Goal: Transaction & Acquisition: Obtain resource

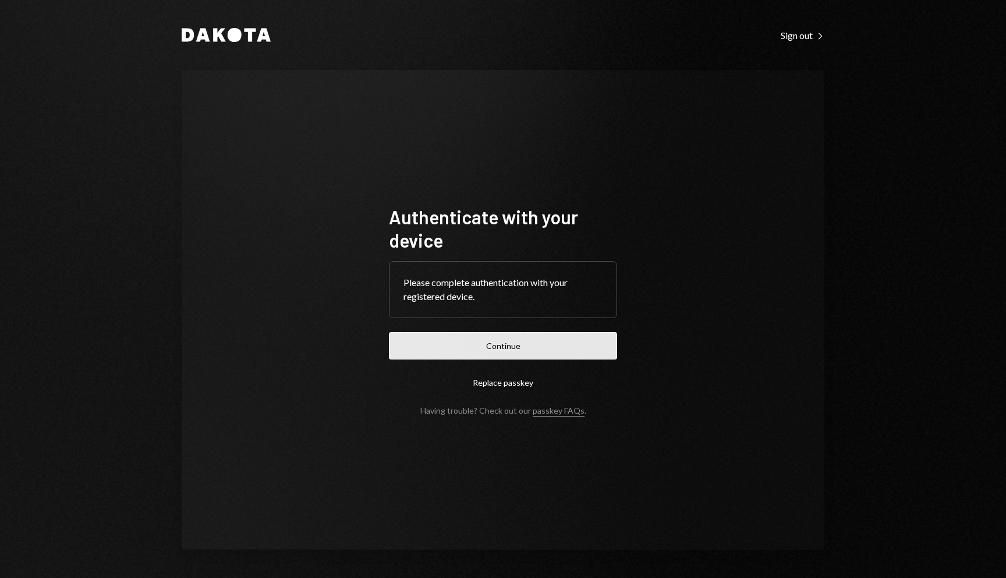
click at [544, 332] on button "Continue" at bounding box center [503, 345] width 228 height 27
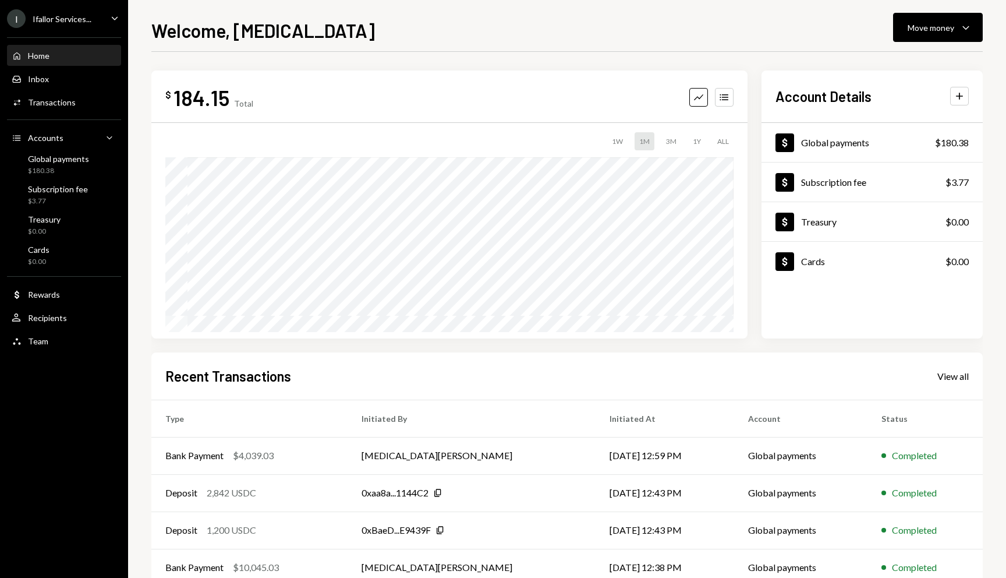
click at [94, 12] on div "I Ifallor Services... Caret Down" at bounding box center [64, 18] width 128 height 19
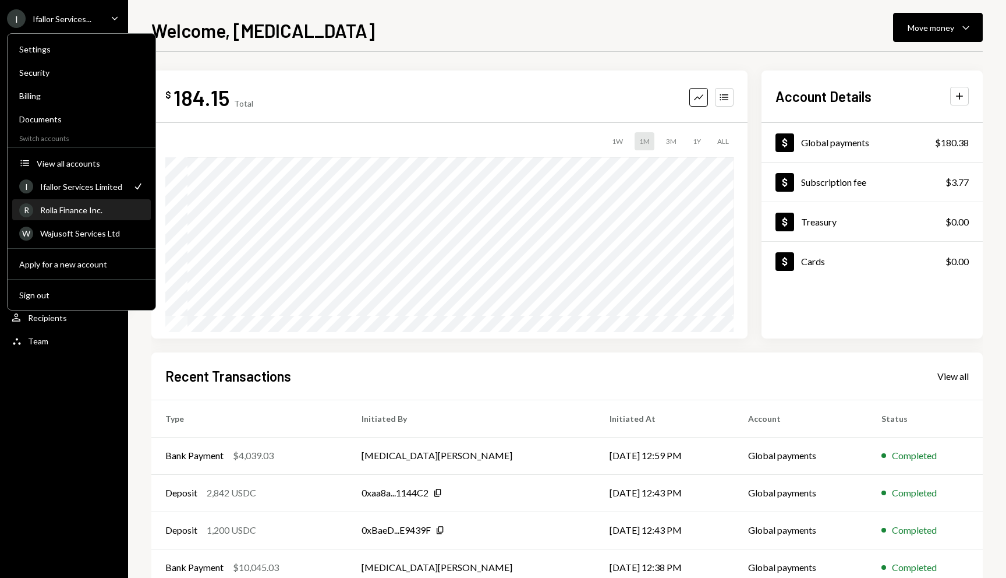
click at [111, 218] on div "R Rolla Finance Inc." at bounding box center [81, 210] width 125 height 20
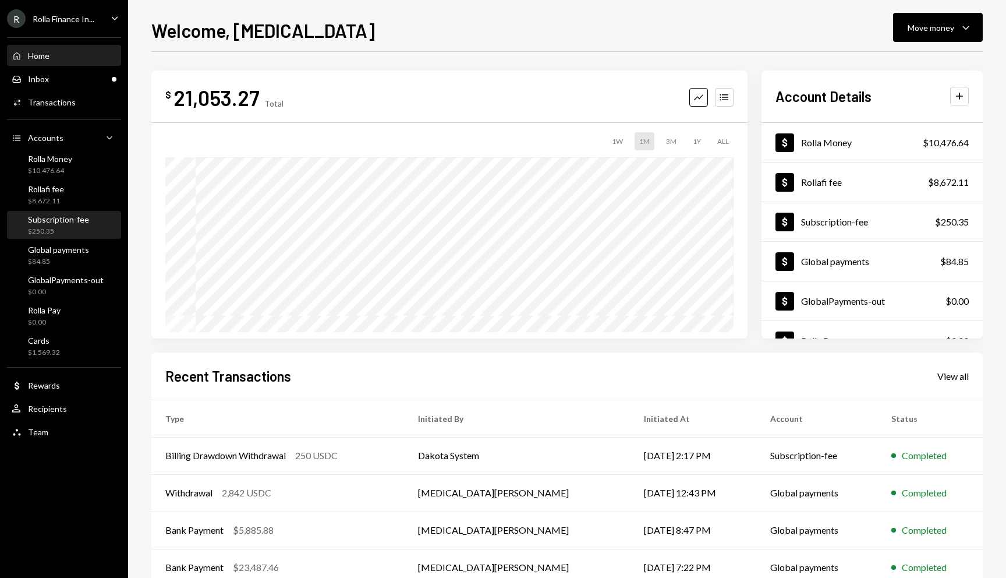
click at [72, 229] on div "$250.35" at bounding box center [58, 231] width 61 height 10
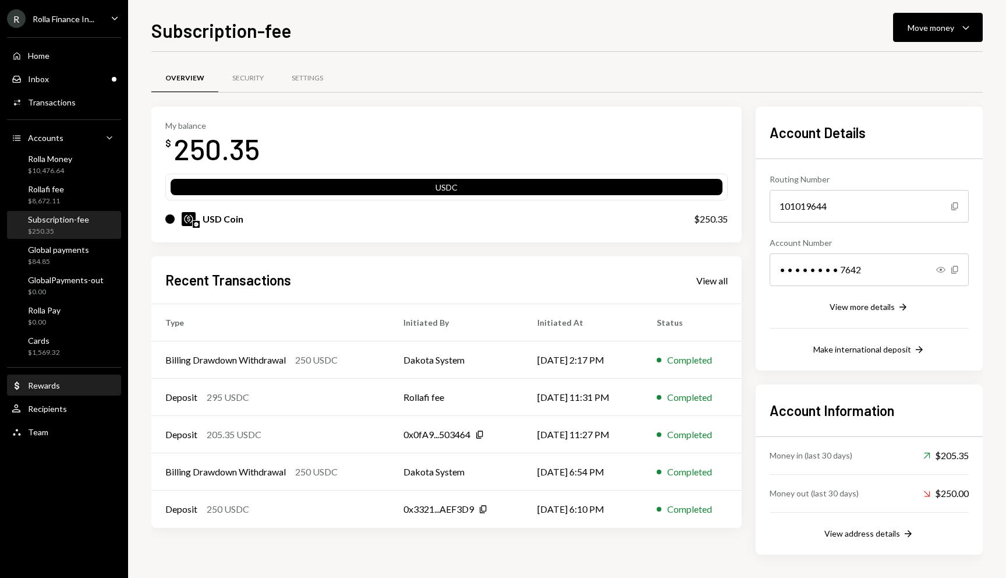
click at [37, 391] on div "Dollar Rewards" at bounding box center [64, 386] width 105 height 20
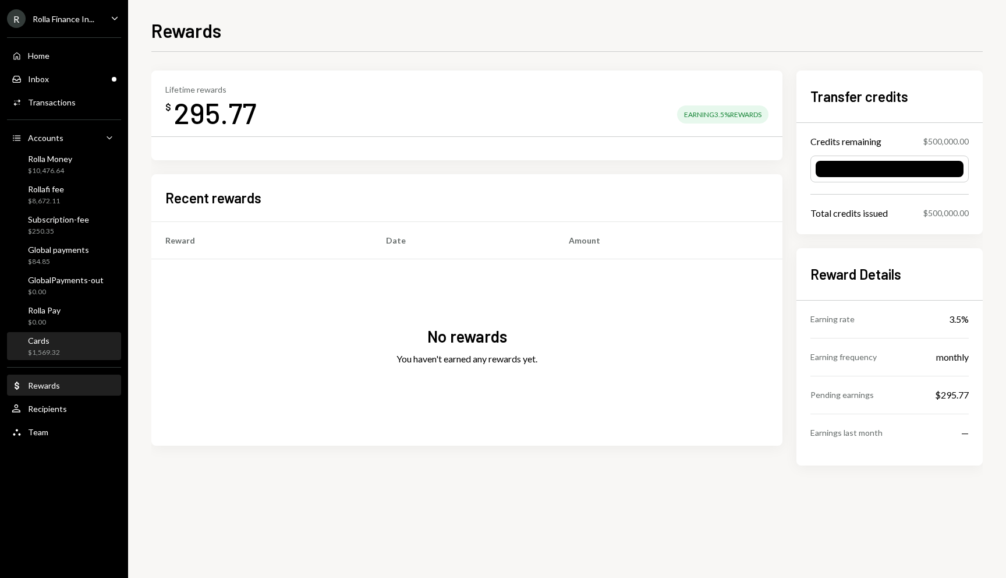
click at [68, 345] on div "Cards $1,569.32" at bounding box center [64, 346] width 105 height 22
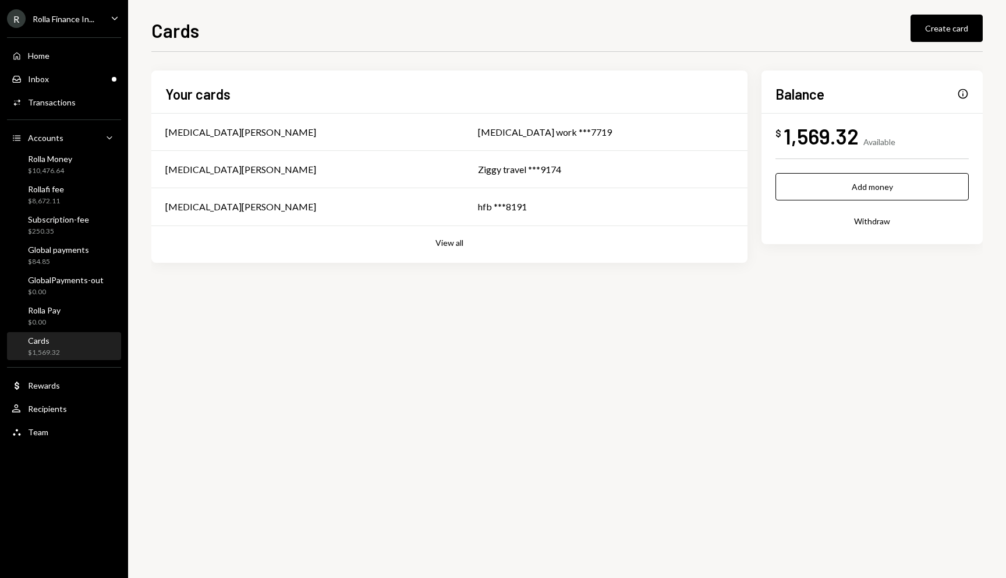
click at [873, 222] on button "Withdraw" at bounding box center [871, 220] width 193 height 27
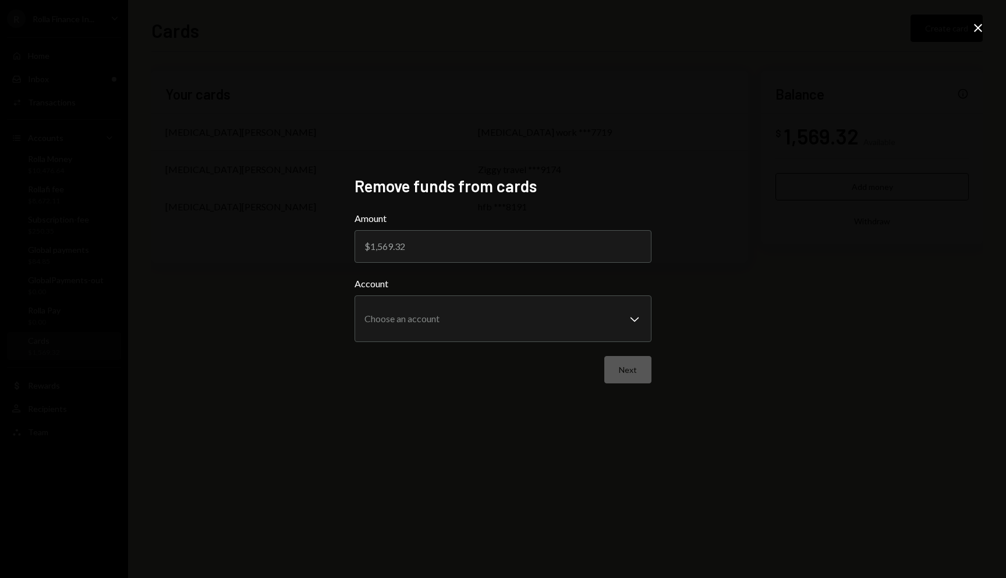
type input "1"
type input "1500"
click at [554, 338] on body "**********" at bounding box center [503, 289] width 1006 height 578
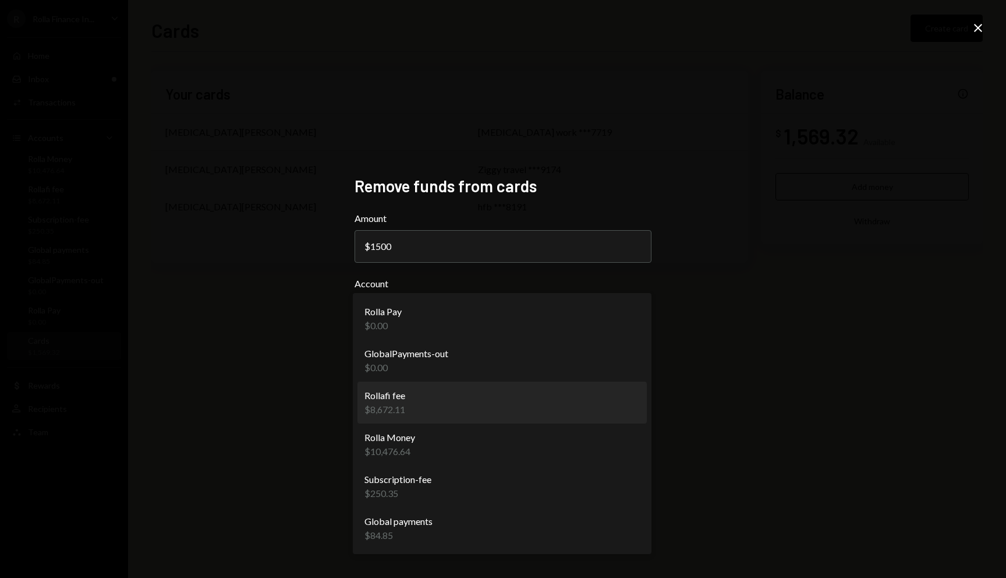
select select "**********"
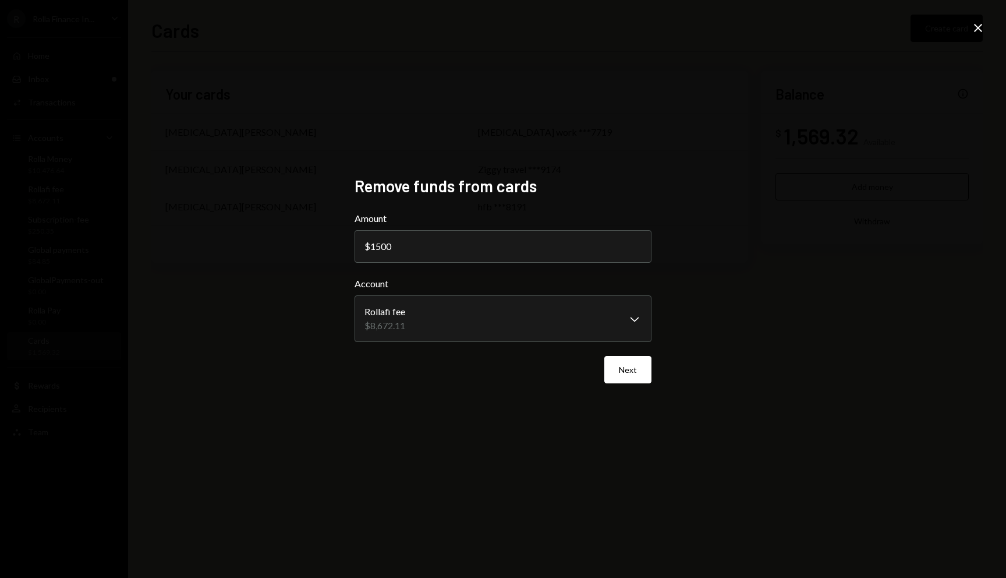
click at [655, 360] on div "**********" at bounding box center [503, 289] width 325 height 254
click at [625, 377] on button "Next" at bounding box center [627, 369] width 47 height 27
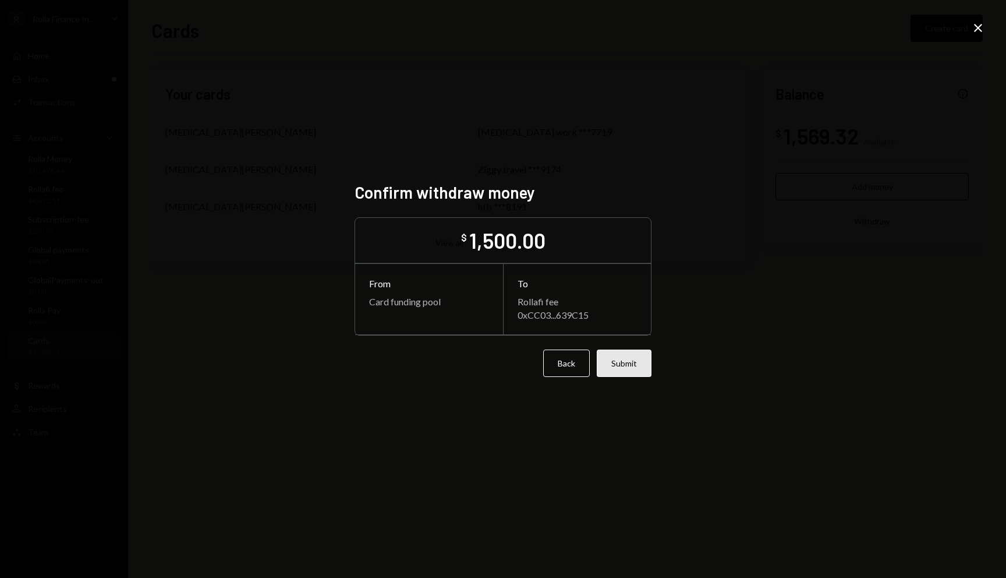
click at [625, 373] on button "Submit" at bounding box center [624, 362] width 55 height 27
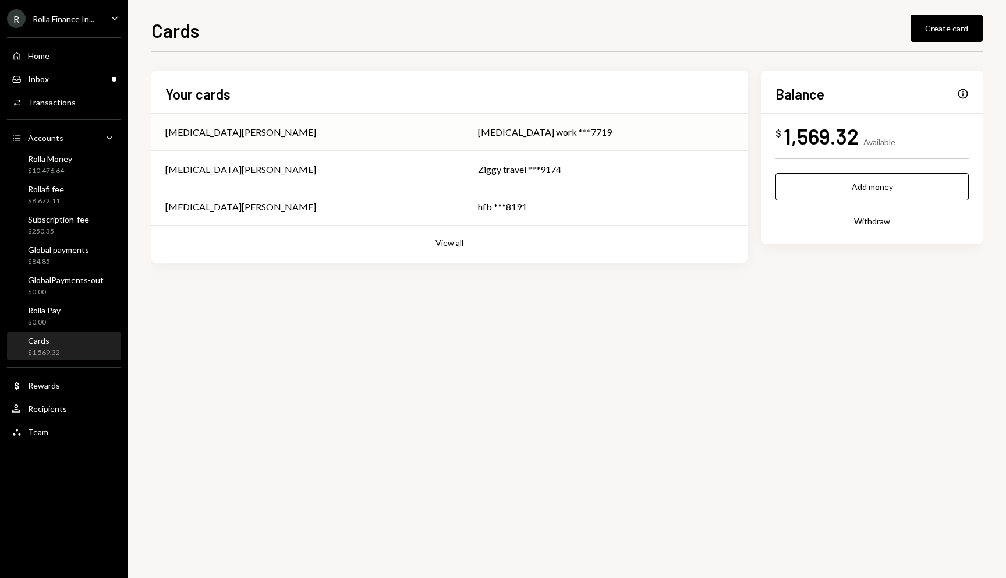
click at [222, 140] on td "[MEDICAL_DATA][PERSON_NAME]" at bounding box center [307, 132] width 313 height 37
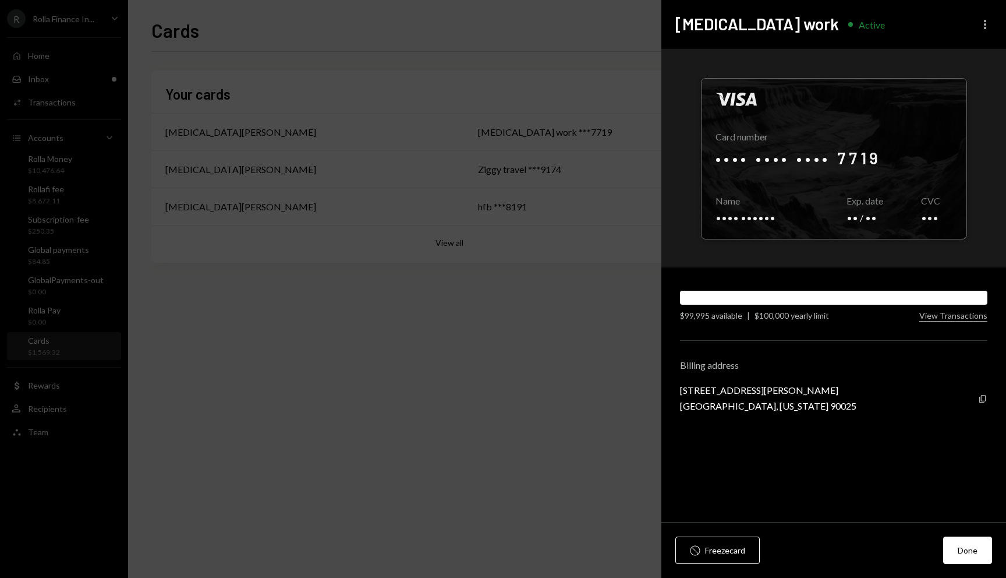
click at [987, 23] on icon "More" at bounding box center [985, 24] width 14 height 14
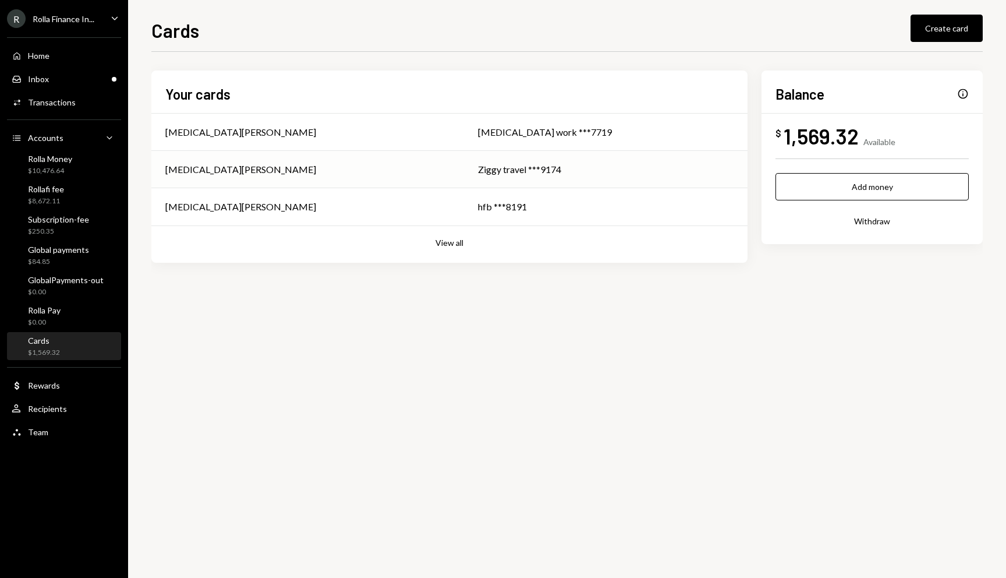
click at [297, 162] on td "[MEDICAL_DATA][PERSON_NAME]" at bounding box center [307, 169] width 313 height 37
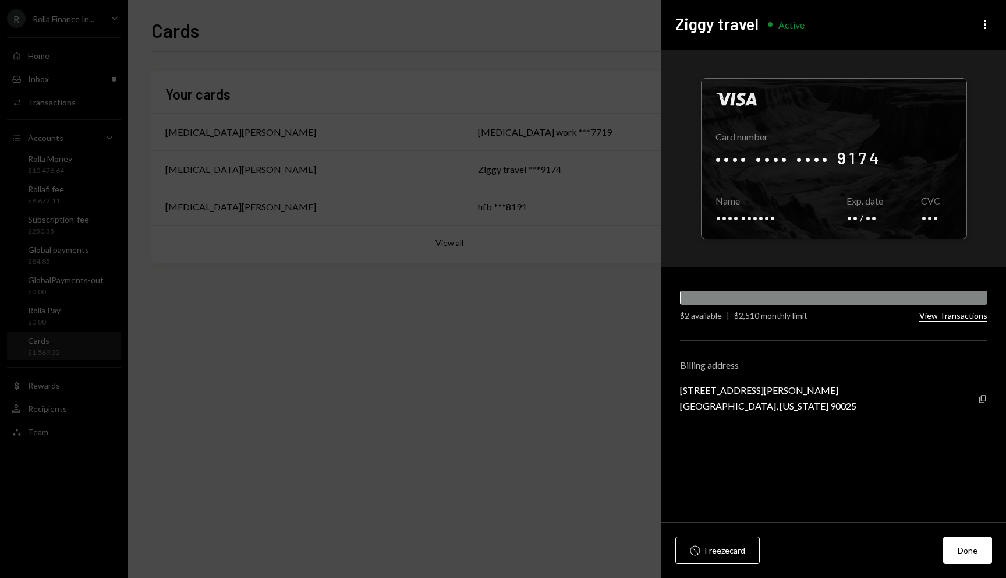
click at [957, 315] on button "View Transactions" at bounding box center [953, 315] width 68 height 11
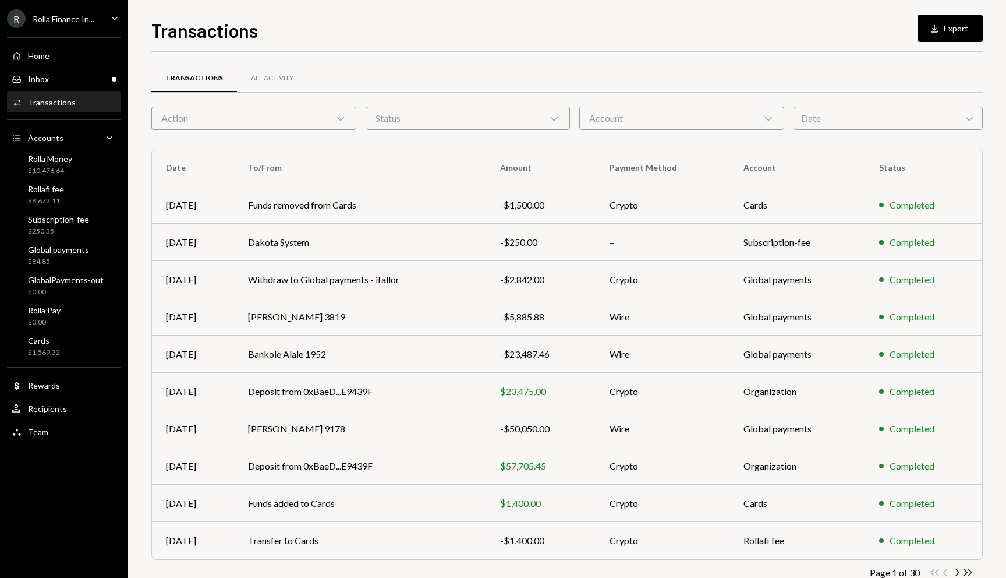
click at [678, 125] on div "Account Chevron Down" at bounding box center [681, 118] width 205 height 23
click at [253, 88] on div "All Activity" at bounding box center [272, 79] width 70 height 28
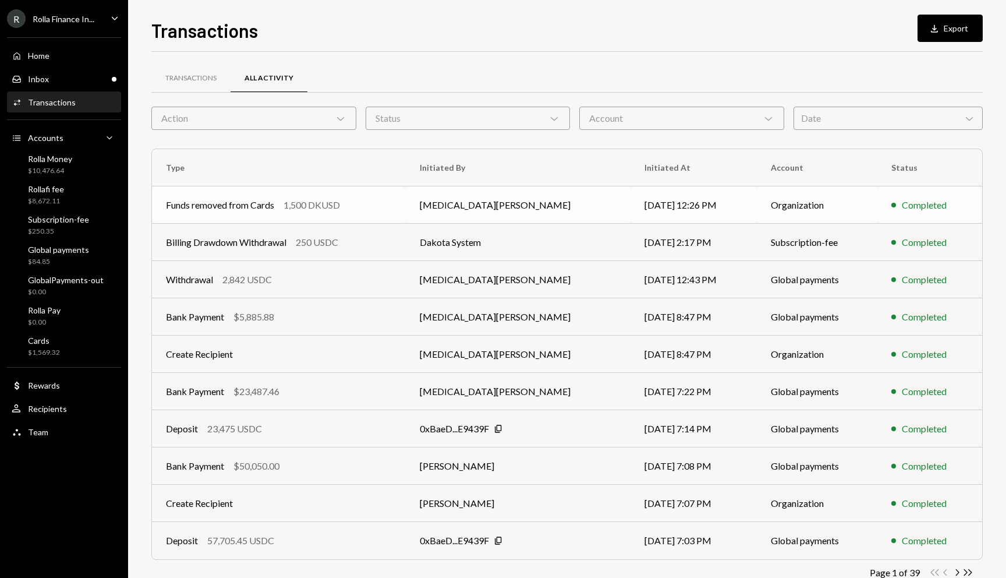
scroll to position [30, 0]
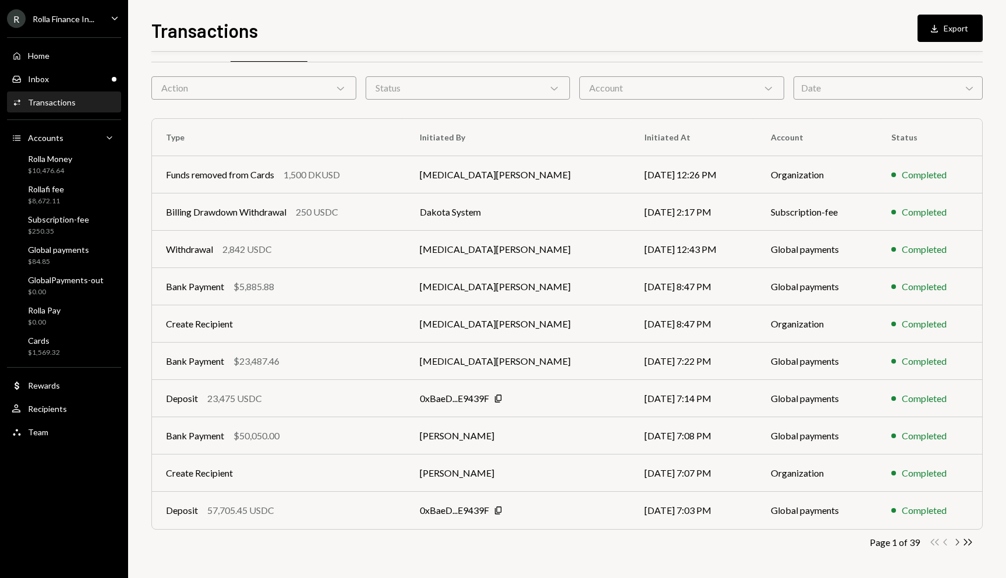
click at [957, 540] on icon "button" at bounding box center [957, 542] width 3 height 6
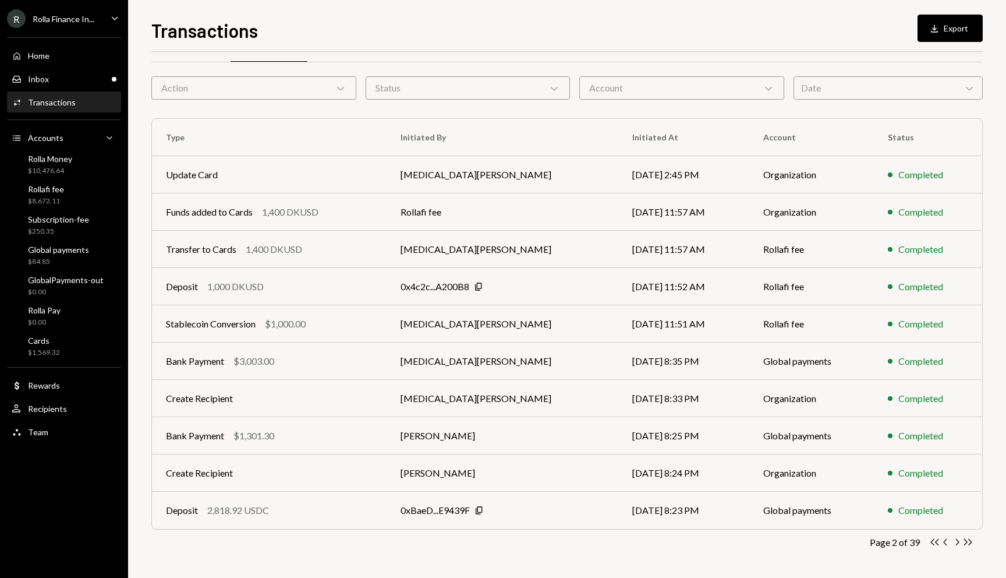
click at [63, 103] on div "Transactions" at bounding box center [52, 102] width 48 height 10
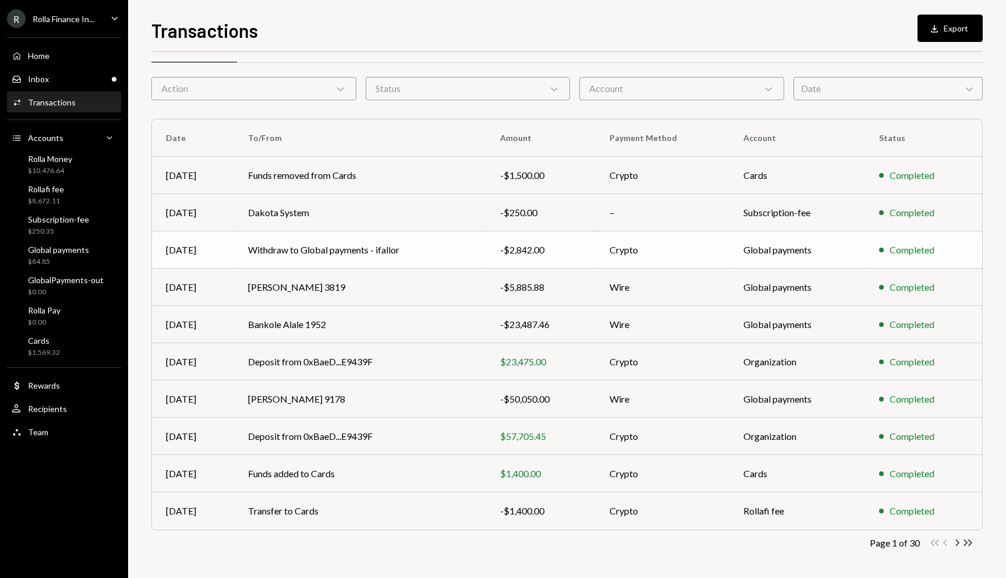
scroll to position [30, 0]
click at [956, 540] on icon "Chevron Right" at bounding box center [956, 541] width 11 height 11
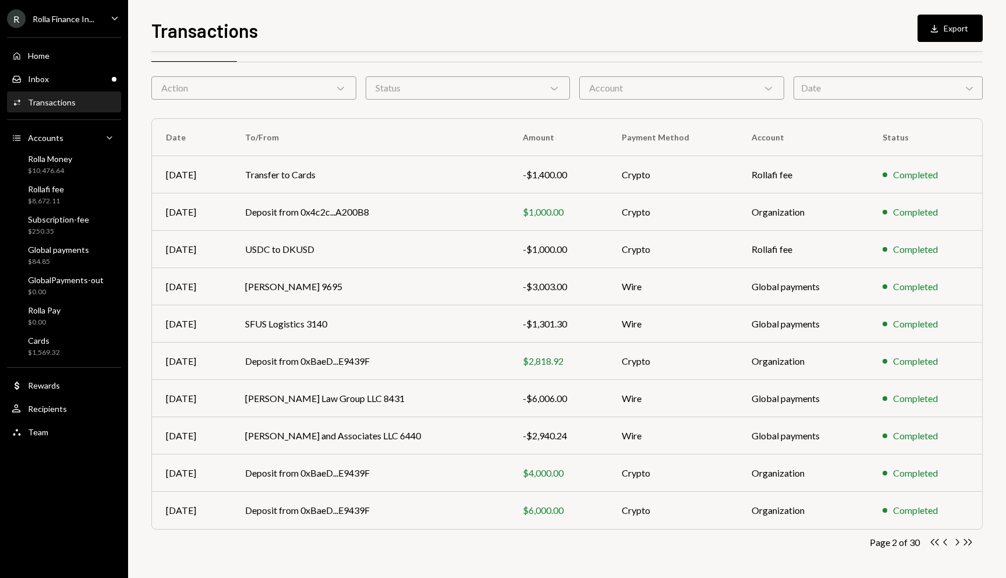
click at [956, 540] on icon "Chevron Right" at bounding box center [956, 541] width 11 height 11
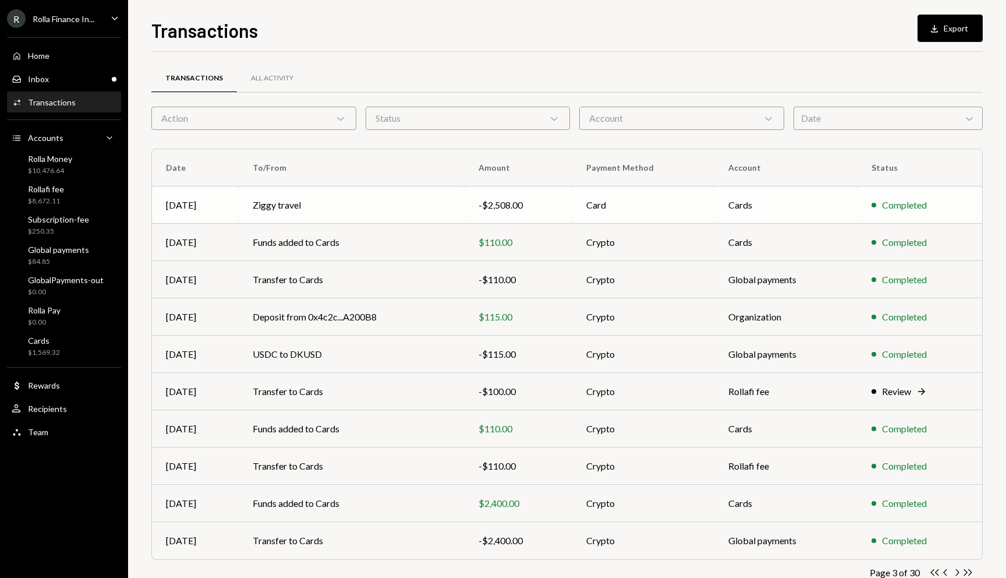
click at [303, 207] on td "Ziggy travel" at bounding box center [352, 204] width 226 height 37
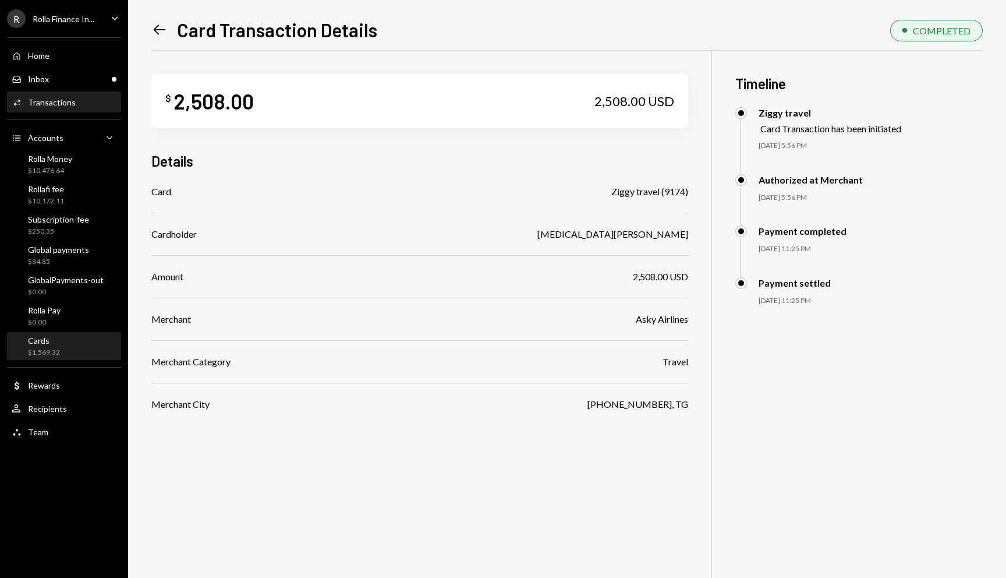
click at [27, 345] on div "Cards $1,569.32" at bounding box center [36, 346] width 48 height 22
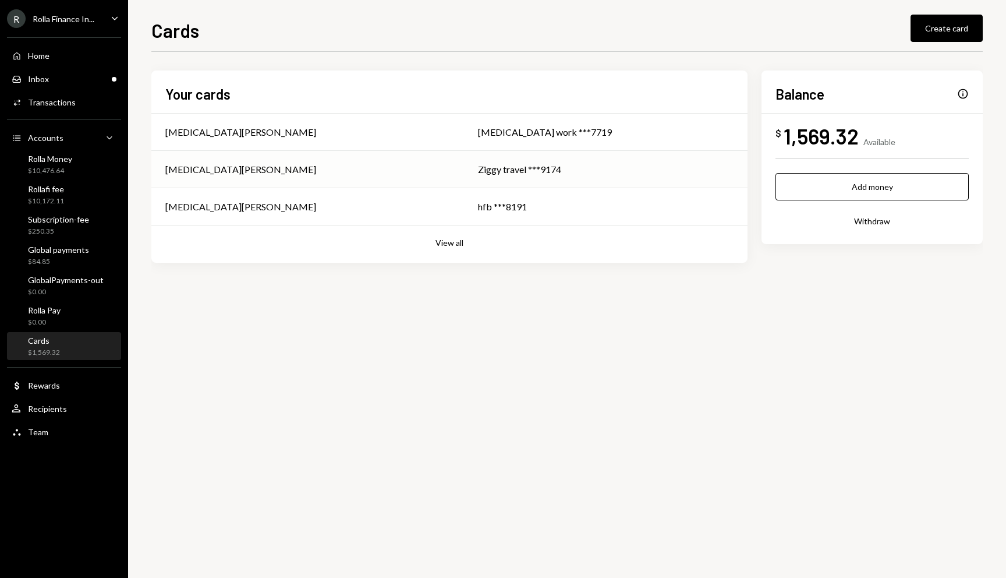
click at [328, 166] on div "[MEDICAL_DATA][PERSON_NAME]" at bounding box center [307, 169] width 285 height 14
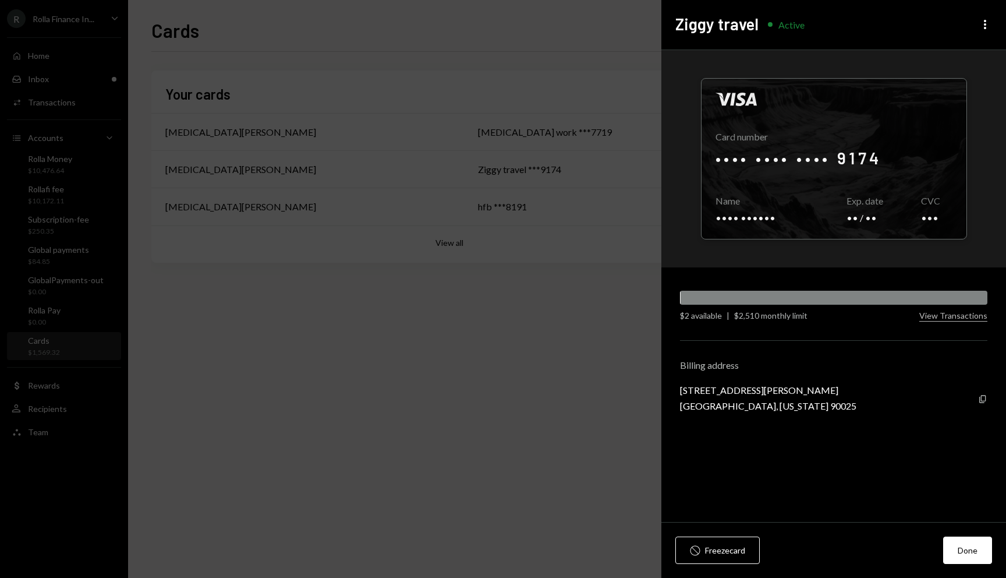
click at [991, 35] on div "Ziggy travel Active More" at bounding box center [833, 24] width 345 height 49
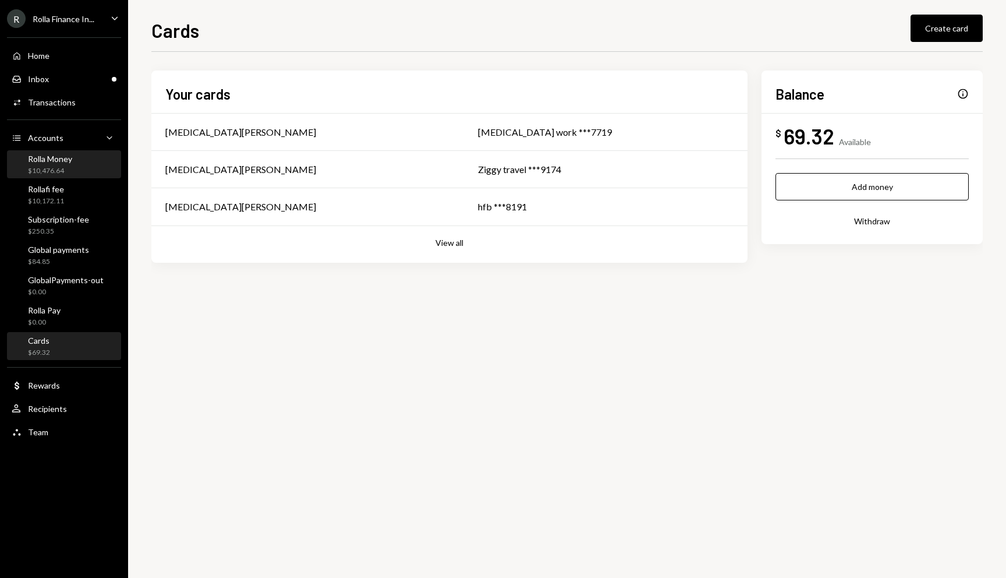
click at [44, 171] on div "$10,476.64" at bounding box center [50, 171] width 44 height 10
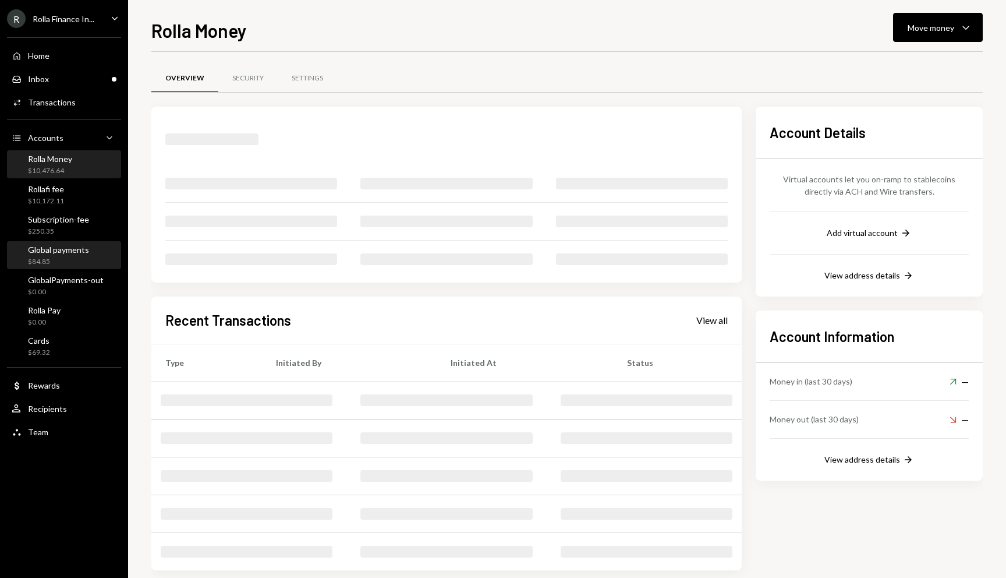
click at [38, 257] on div "$84.85" at bounding box center [58, 262] width 61 height 10
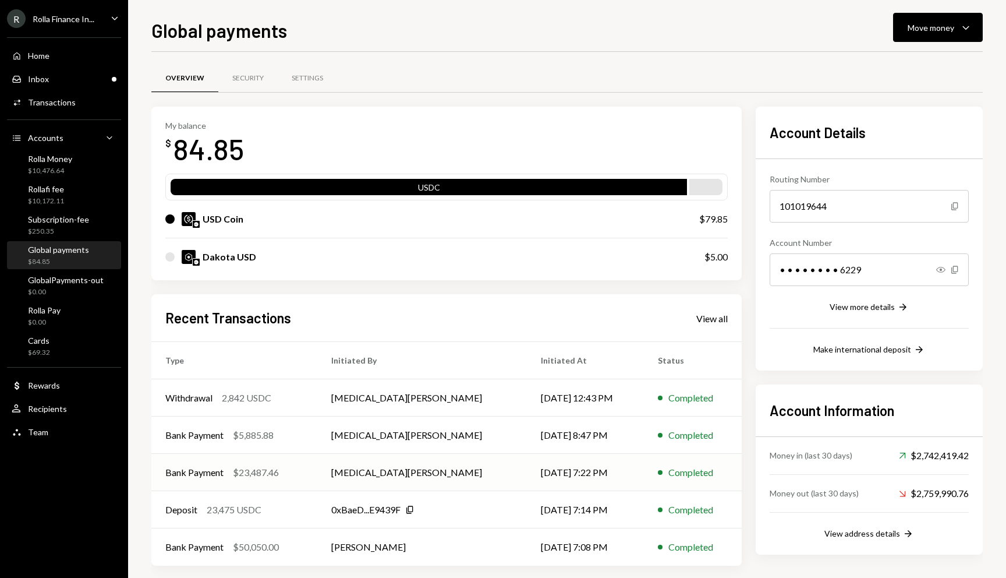
scroll to position [11, 0]
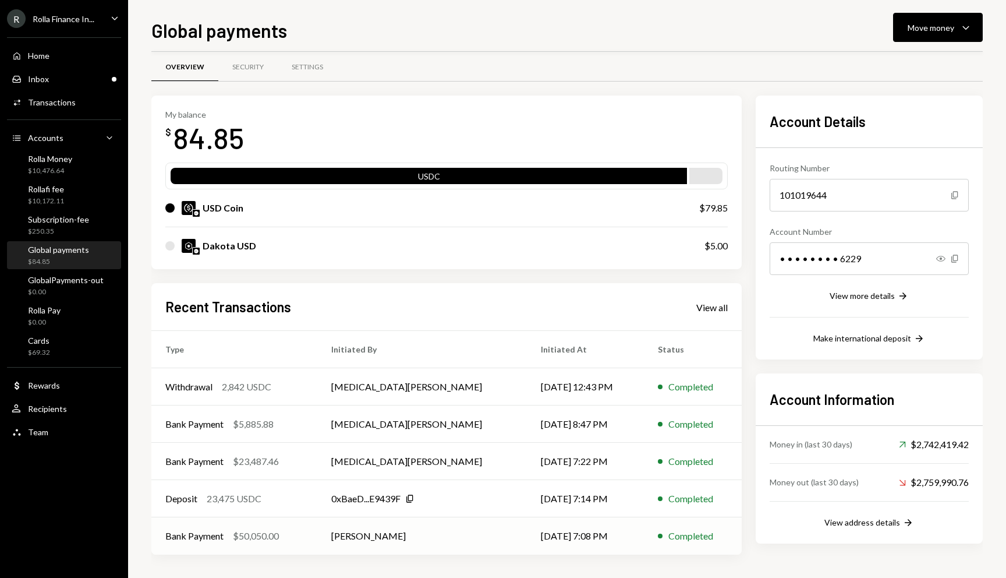
click at [254, 532] on div "$50,050.00" at bounding box center [256, 536] width 46 height 14
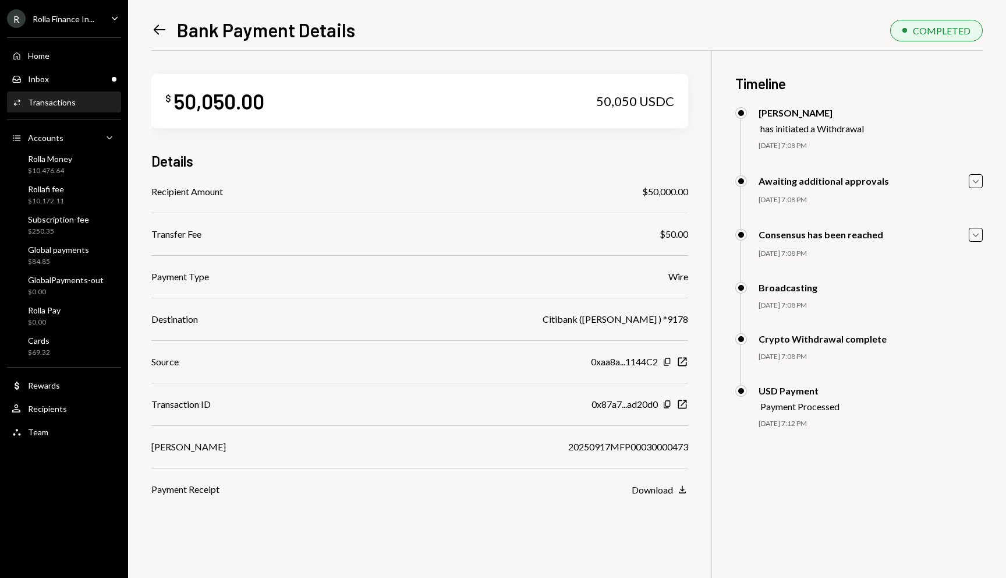
click at [646, 497] on div "$ 50,050.00 50,050 USDC Details Recipient Amount $50,000.00 Transfer Fee $50.00…" at bounding box center [566, 340] width 831 height 578
click at [647, 488] on div "Download" at bounding box center [652, 489] width 41 height 11
